Goal: Task Accomplishment & Management: Manage account settings

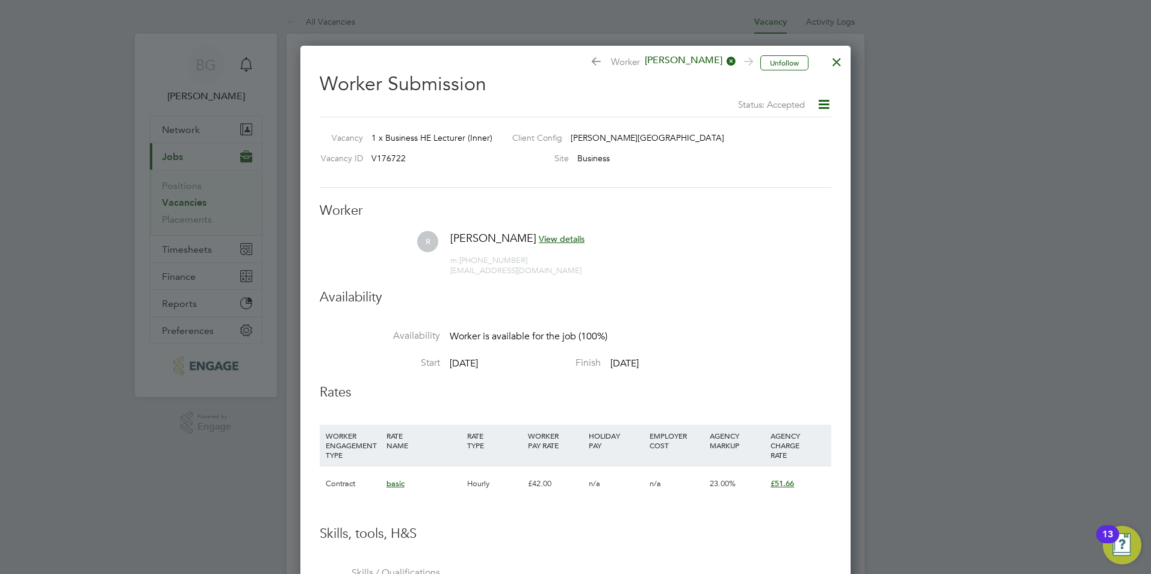
click at [837, 60] on div at bounding box center [837, 59] width 22 height 22
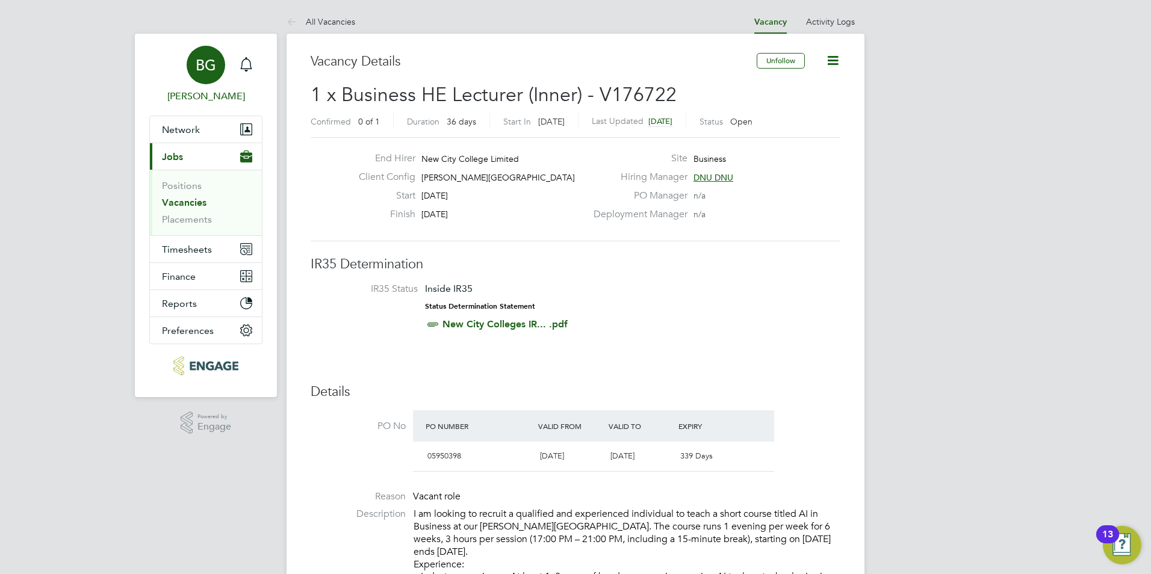
click at [258, 70] on link "BG [PERSON_NAME]" at bounding box center [205, 75] width 113 height 58
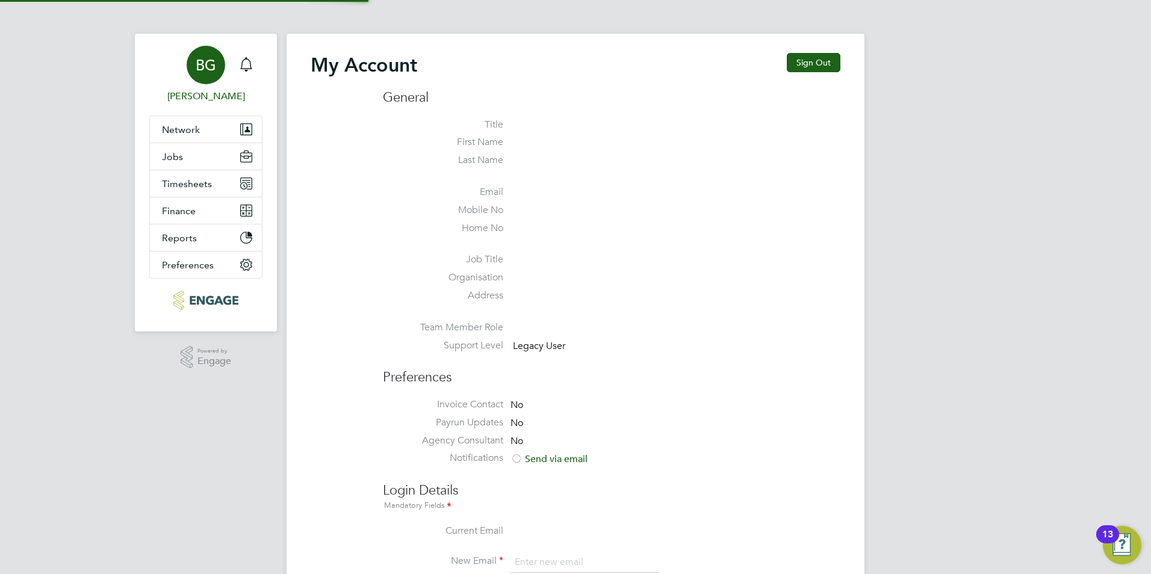
type input "[PERSON_NAME][EMAIL_ADDRESS][DOMAIN_NAME]"
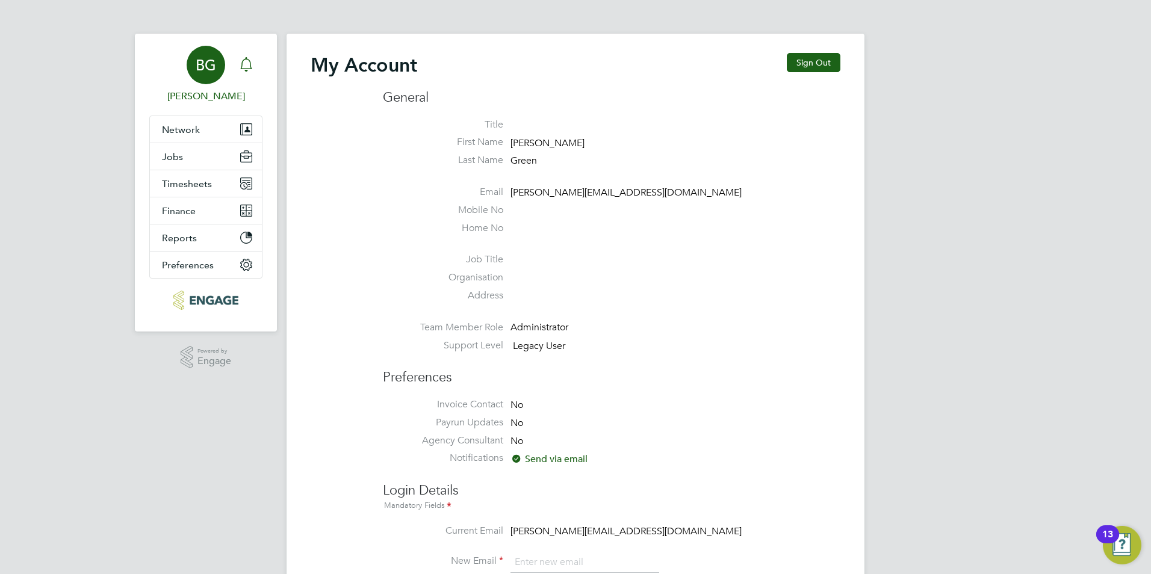
click at [252, 67] on icon "Main navigation" at bounding box center [246, 64] width 14 height 14
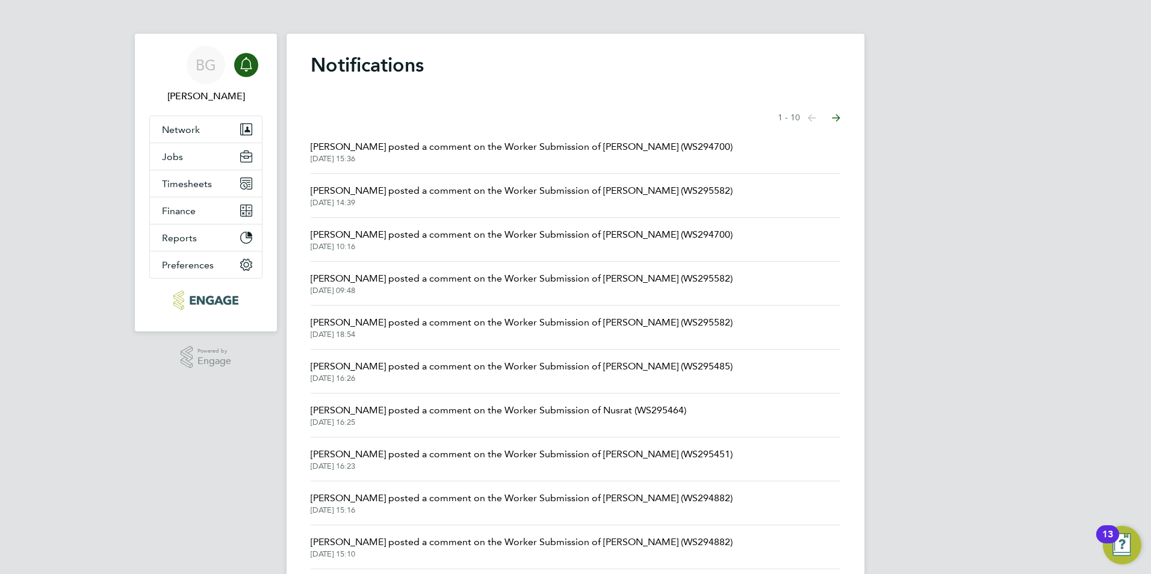
click at [542, 152] on span "[PERSON_NAME] posted a comment on the Worker Submission of [PERSON_NAME] (WS294…" at bounding box center [522, 147] width 422 height 14
